Goal: Communication & Community: Answer question/provide support

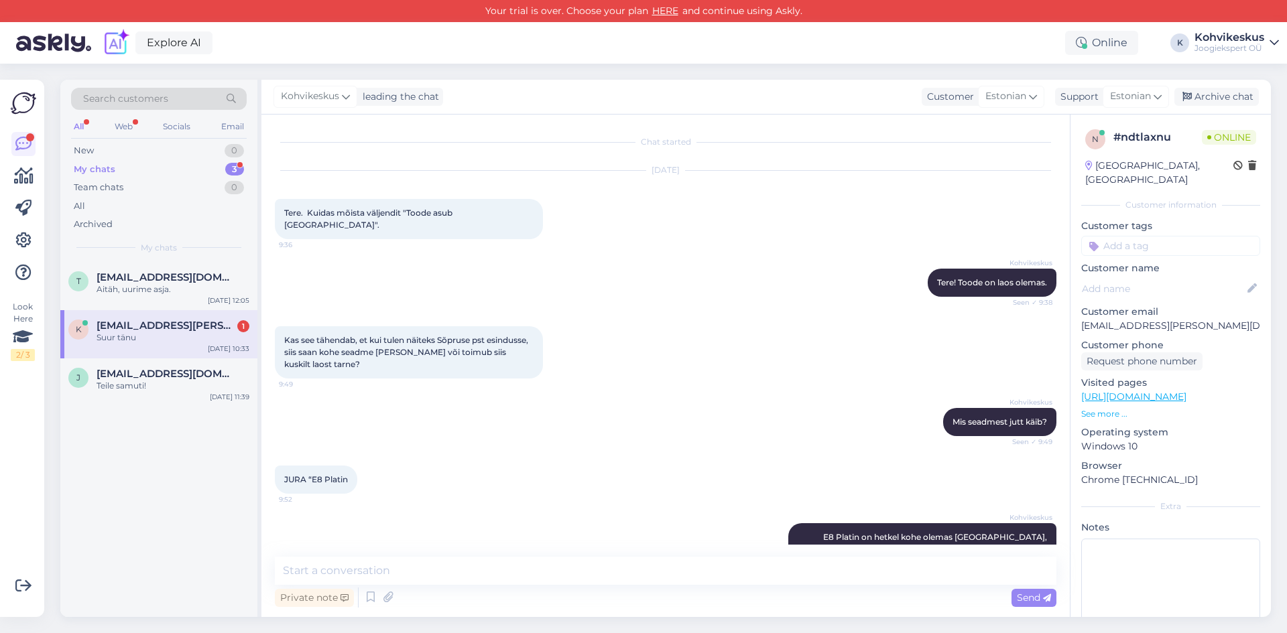
scroll to position [649, 0]
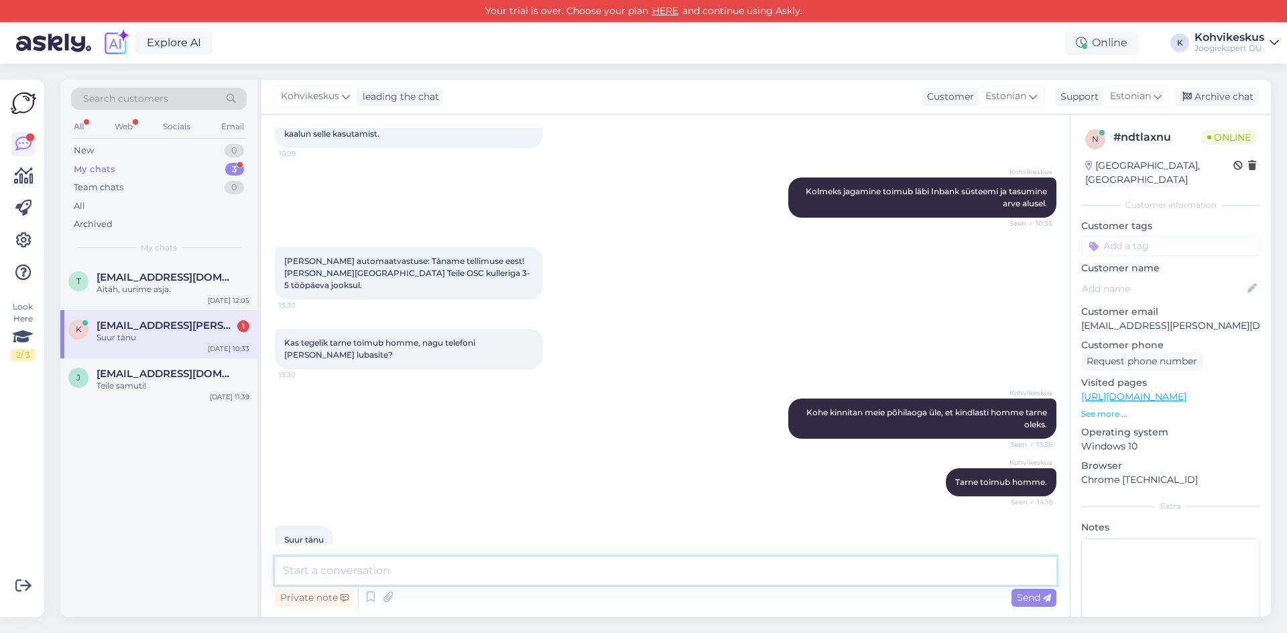
drag, startPoint x: 534, startPoint y: 560, endPoint x: 515, endPoint y: 479, distance: 83.3
click at [534, 559] on textarea at bounding box center [666, 571] width 782 height 28
click at [191, 332] on div "Suur tänu" at bounding box center [173, 338] width 153 height 12
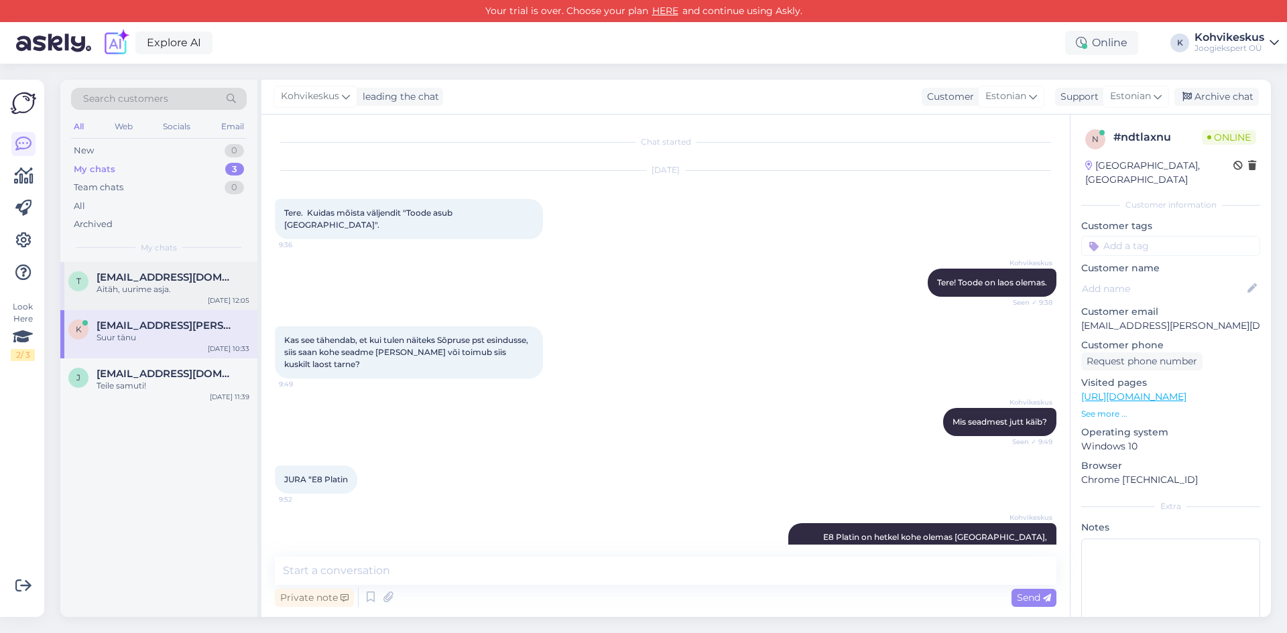
click at [168, 275] on span "[EMAIL_ADDRESS][DOMAIN_NAME]" at bounding box center [166, 277] width 139 height 12
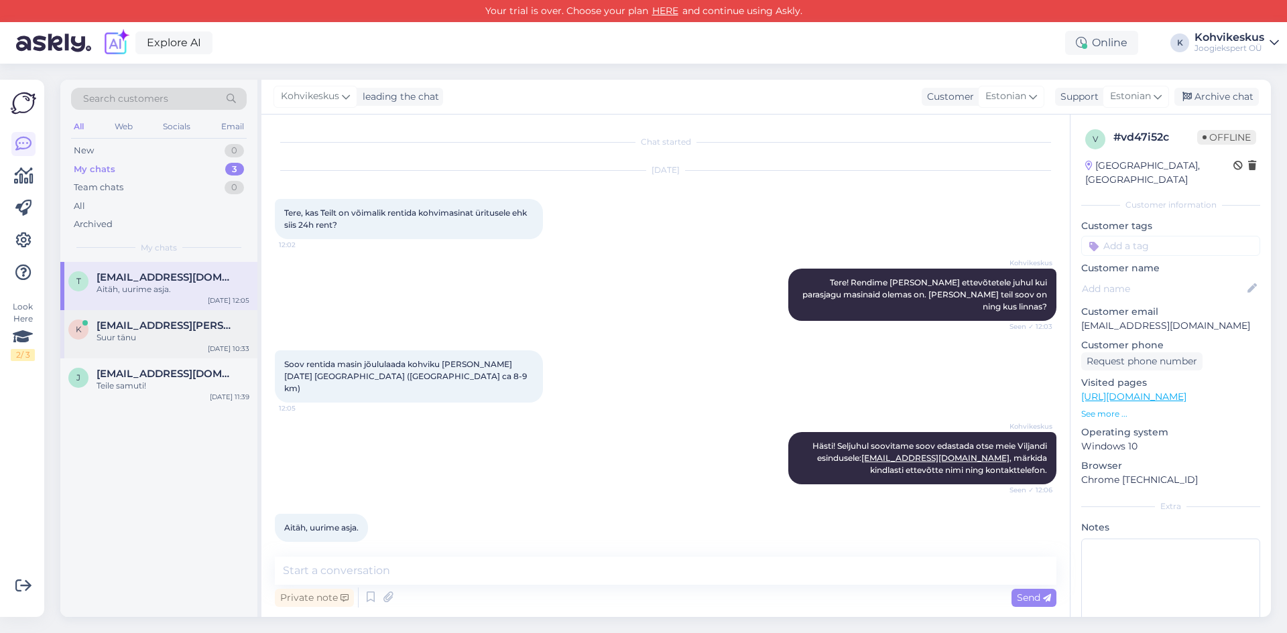
click at [176, 344] on div "k [EMAIL_ADDRESS][PERSON_NAME][DOMAIN_NAME] Suur tänu [DATE] 10:33" at bounding box center [158, 334] width 197 height 48
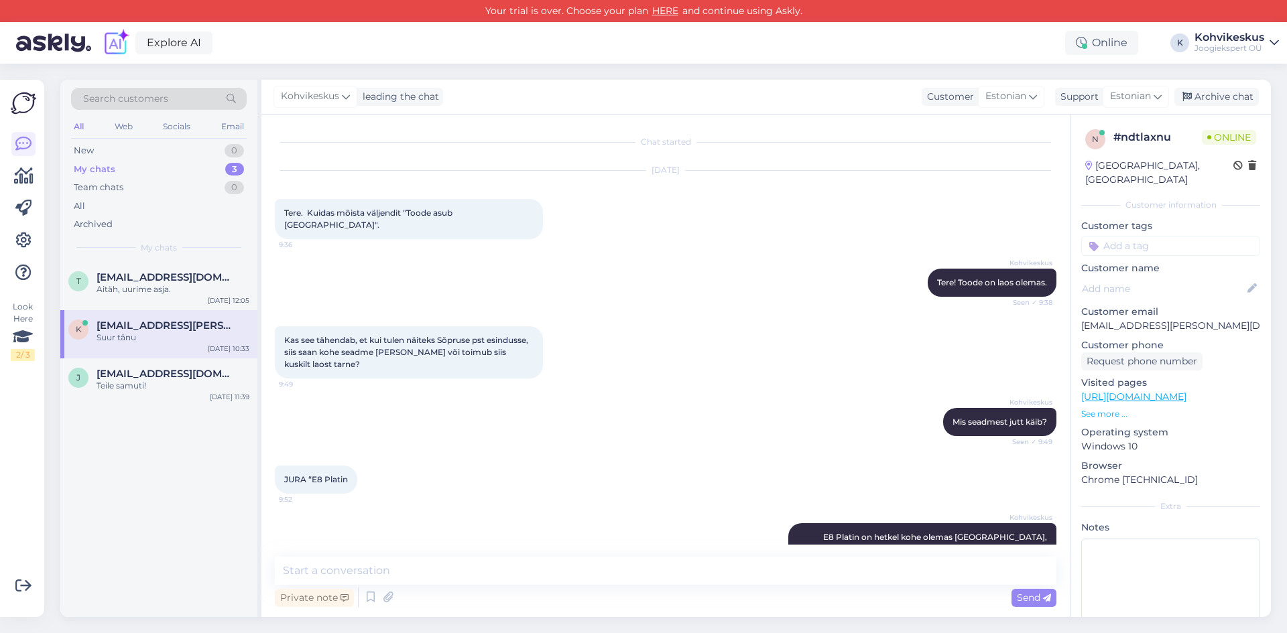
scroll to position [649, 0]
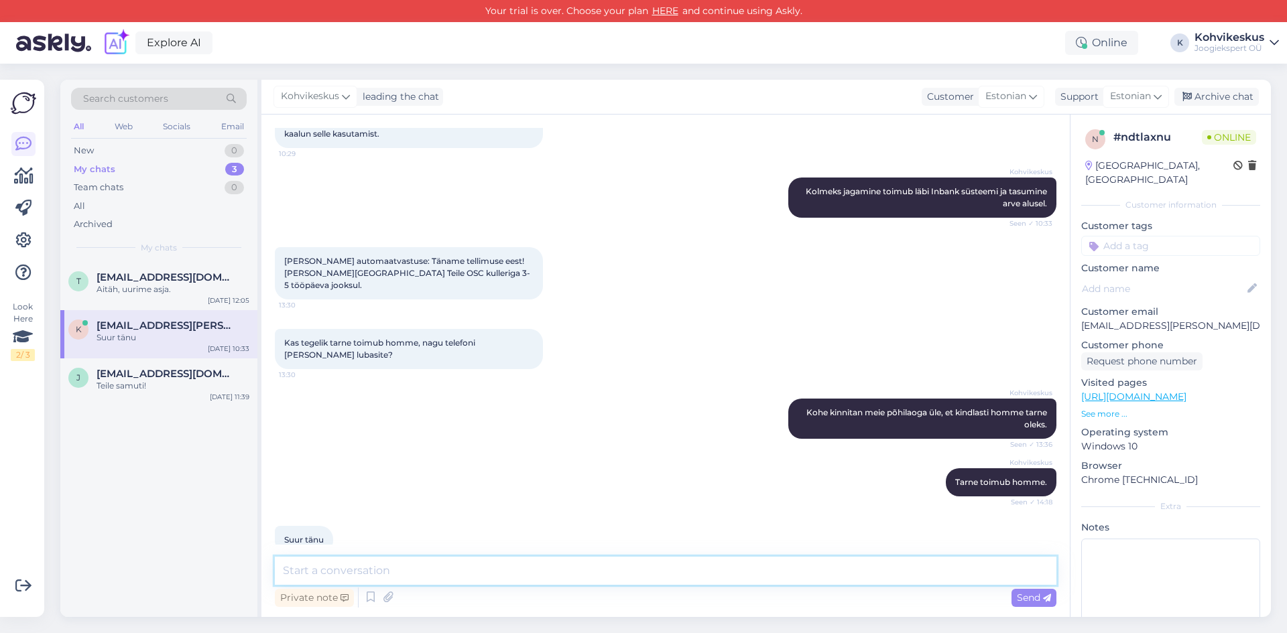
click at [477, 571] on textarea at bounding box center [666, 571] width 782 height 28
click at [155, 148] on div "New 1" at bounding box center [159, 150] width 176 height 19
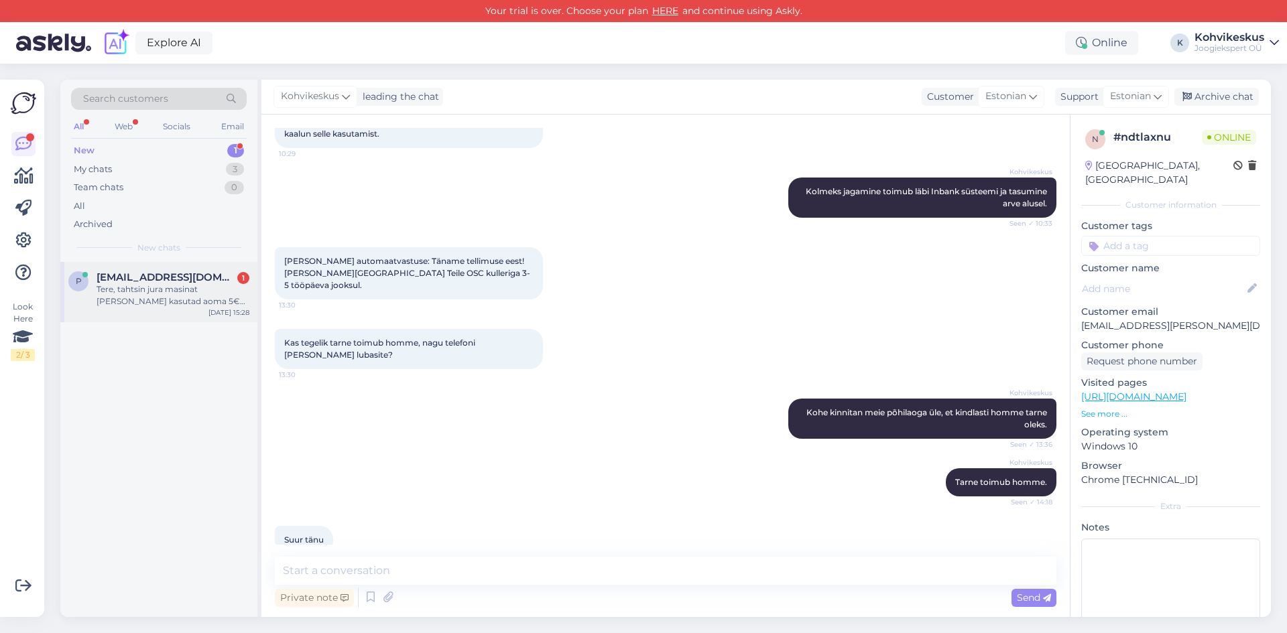
click at [154, 287] on div "Tere, tahtsin jura masinat [PERSON_NAME] kasutad aoma 5€ krediiti, jäi ost pool…" at bounding box center [173, 296] width 153 height 24
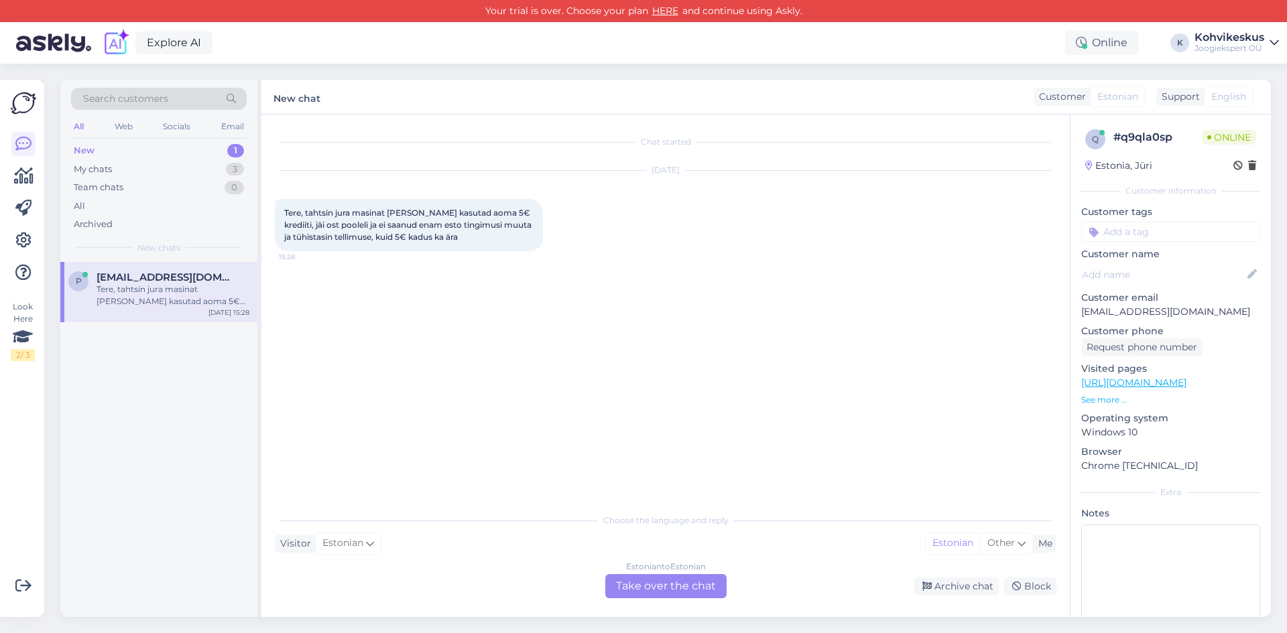
click at [633, 587] on div "Estonian to Estonian Take over the chat" at bounding box center [665, 586] width 121 height 24
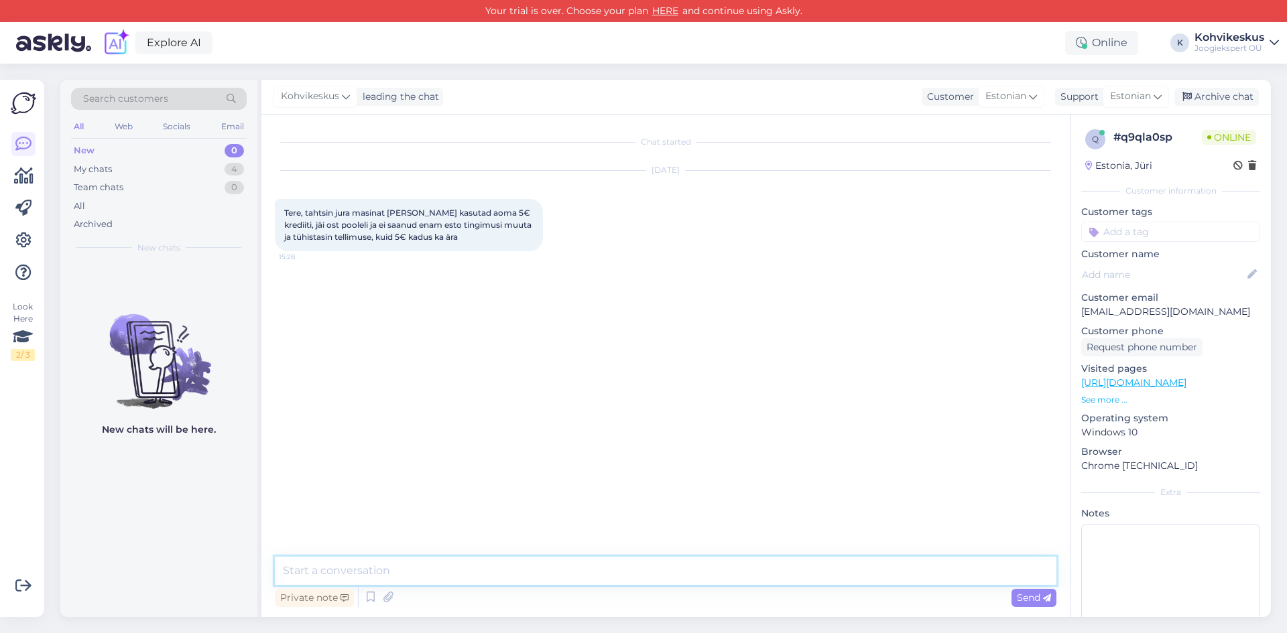
click at [492, 559] on textarea at bounding box center [666, 571] width 782 height 28
type textarea "Tere! Tänud teatamast, kohe kanname krediidi tagasi."
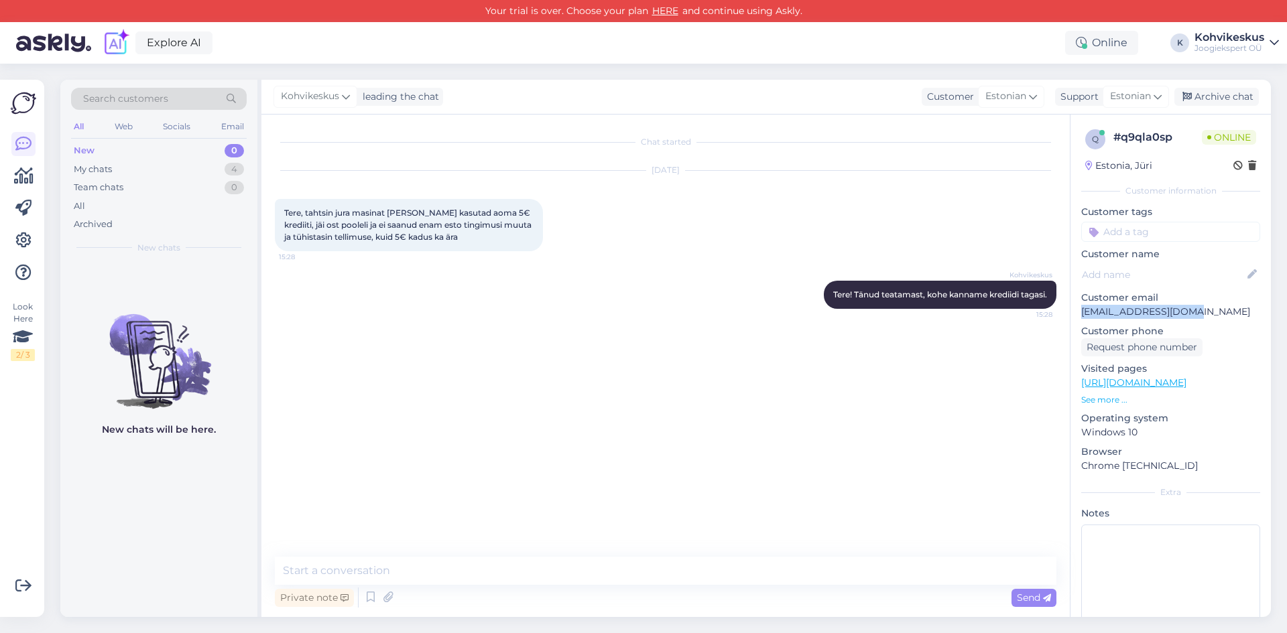
drag, startPoint x: 1083, startPoint y: 310, endPoint x: 1190, endPoint y: 310, distance: 107.2
click at [1190, 310] on p "[EMAIL_ADDRESS][DOMAIN_NAME]" at bounding box center [1170, 312] width 179 height 14
copy p "[EMAIL_ADDRESS][DOMAIN_NAME]"
click at [401, 569] on textarea at bounding box center [666, 571] width 782 height 28
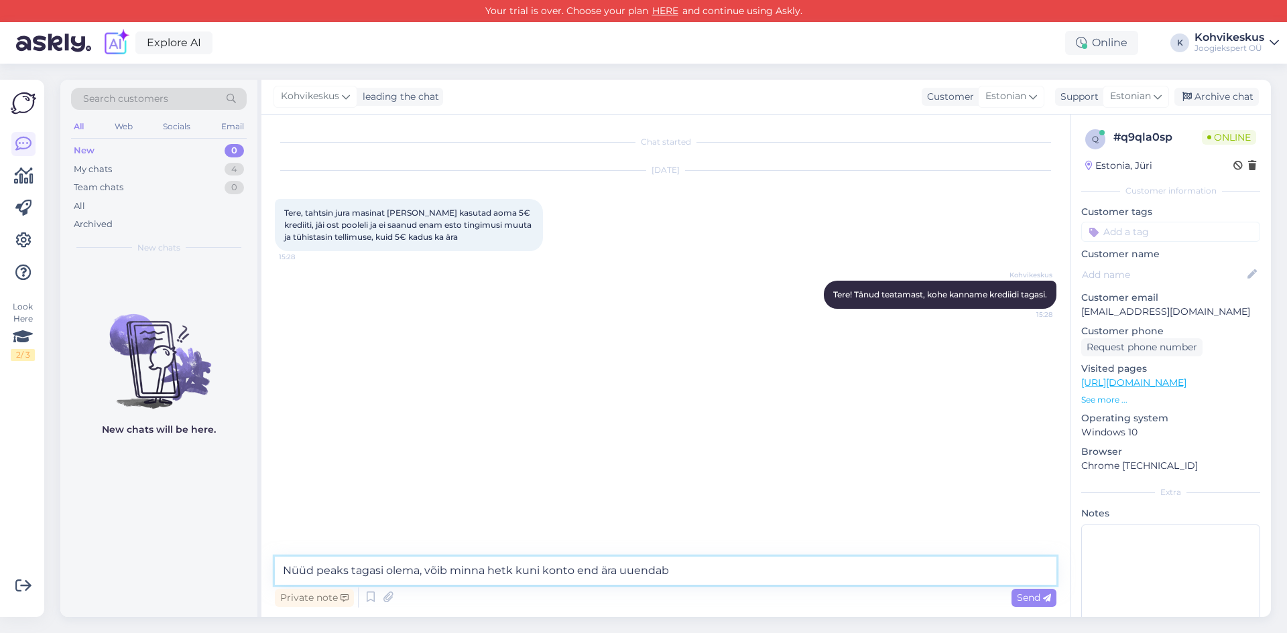
type textarea "Nüüd peaks tagasi olema, võib minna hetk kuni konto end ära uuendab."
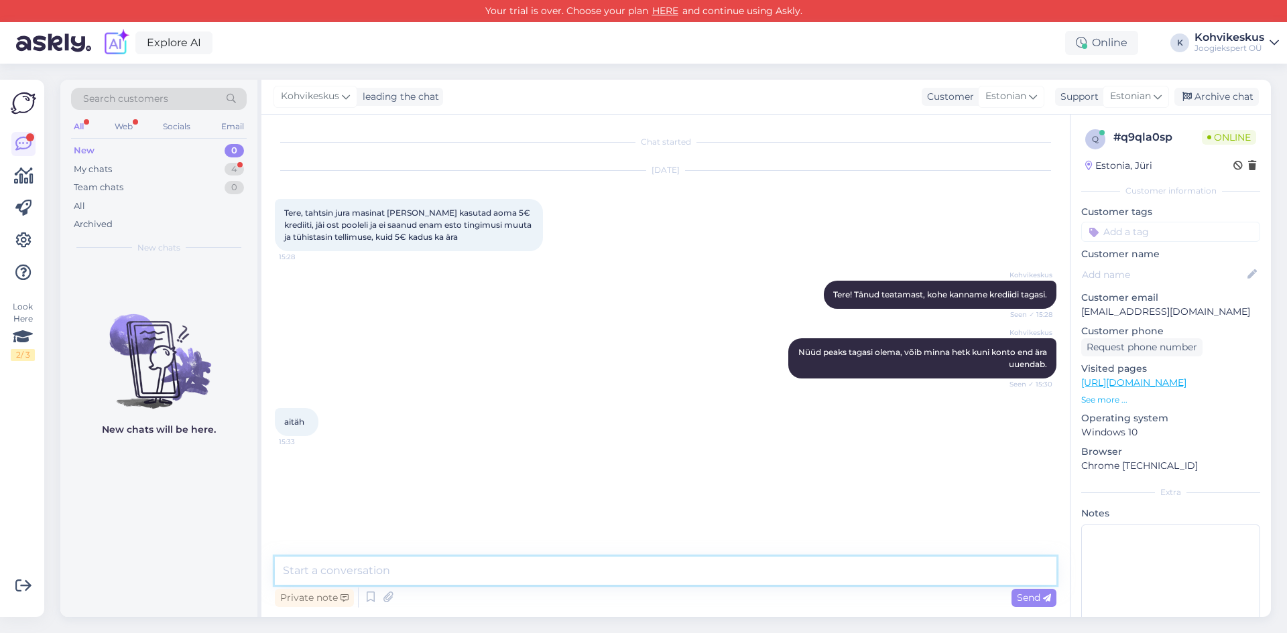
click at [662, 569] on textarea at bounding box center [666, 571] width 782 height 28
click at [121, 174] on div "My chats 4" at bounding box center [159, 169] width 176 height 19
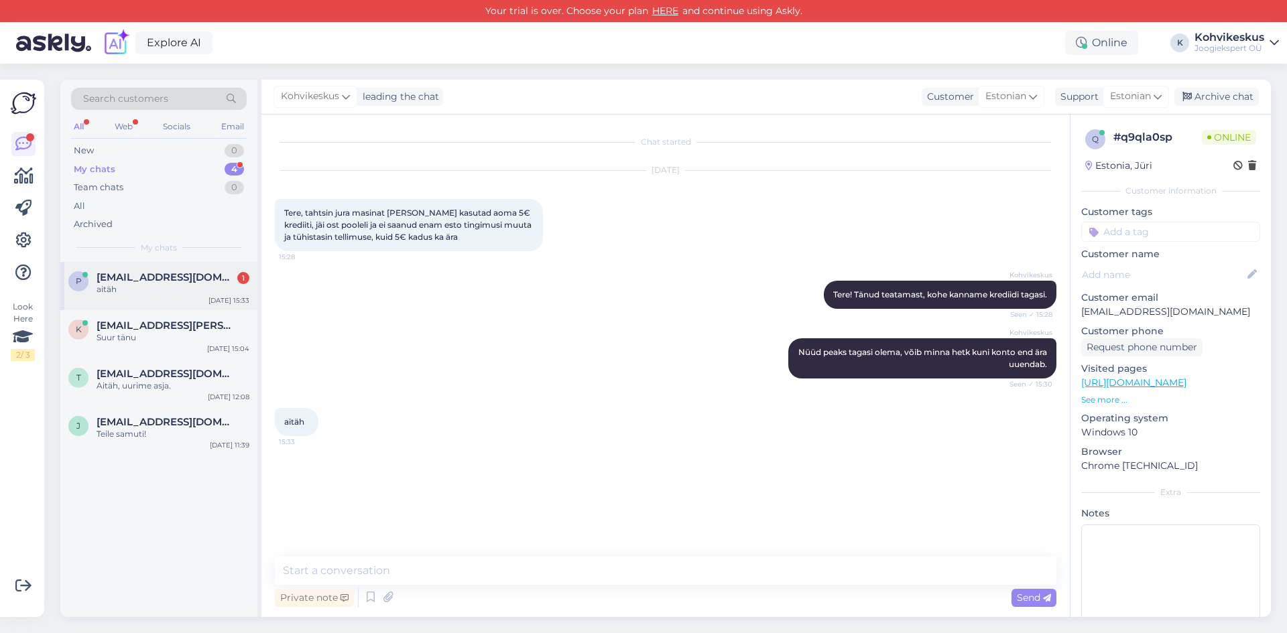
click at [155, 282] on span "[EMAIL_ADDRESS][DOMAIN_NAME]" at bounding box center [166, 277] width 139 height 12
click at [502, 572] on textarea at bounding box center [666, 571] width 782 height 28
click at [553, 562] on textarea at bounding box center [666, 571] width 782 height 28
